Goal: Information Seeking & Learning: Learn about a topic

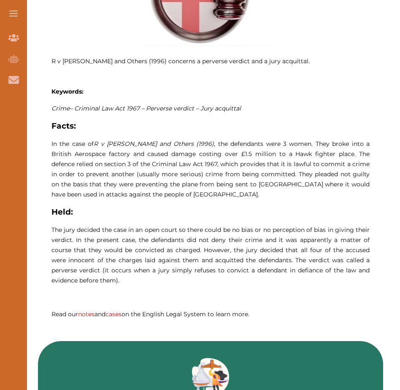
scroll to position [422, 0]
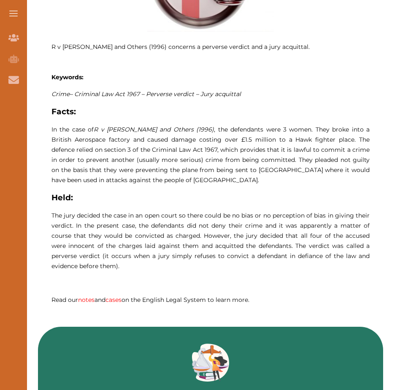
drag, startPoint x: 295, startPoint y: 247, endPoint x: 315, endPoint y: 250, distance: 20.1
click at [315, 250] on p "The jury decided the case in an open court so there could be no bias or no perc…" at bounding box center [210, 241] width 318 height 61
click at [169, 114] on div "We do not allow selecting and copying of our content. You can get our subscript…" at bounding box center [200, 195] width 400 height 390
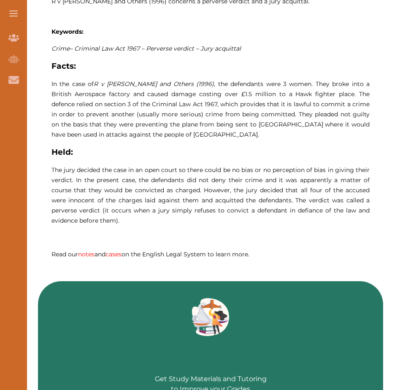
scroll to position [464, 0]
